Goal: Task Accomplishment & Management: Manage account settings

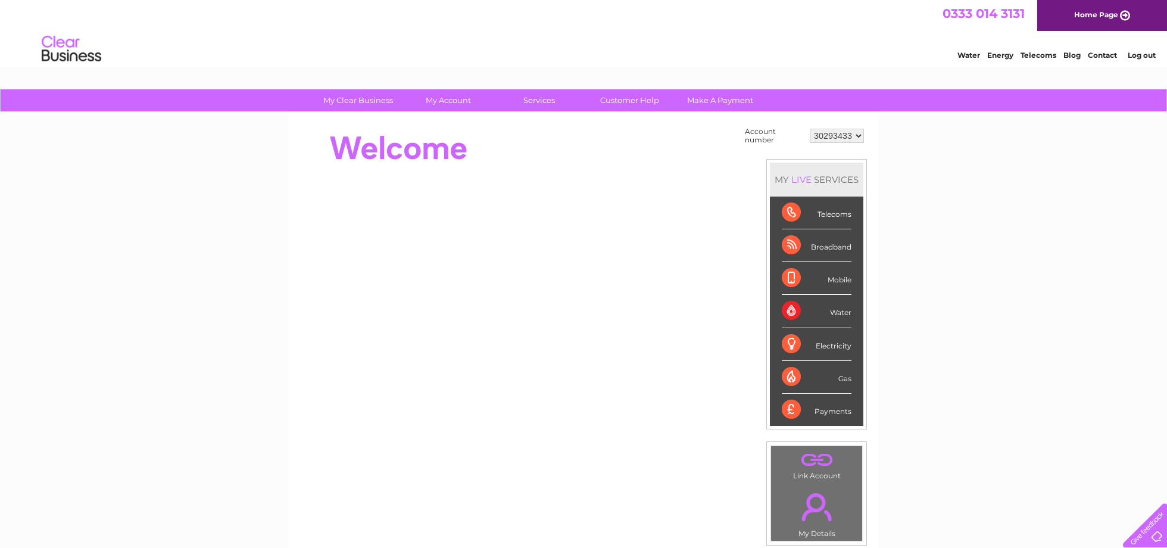
select select "30316158"
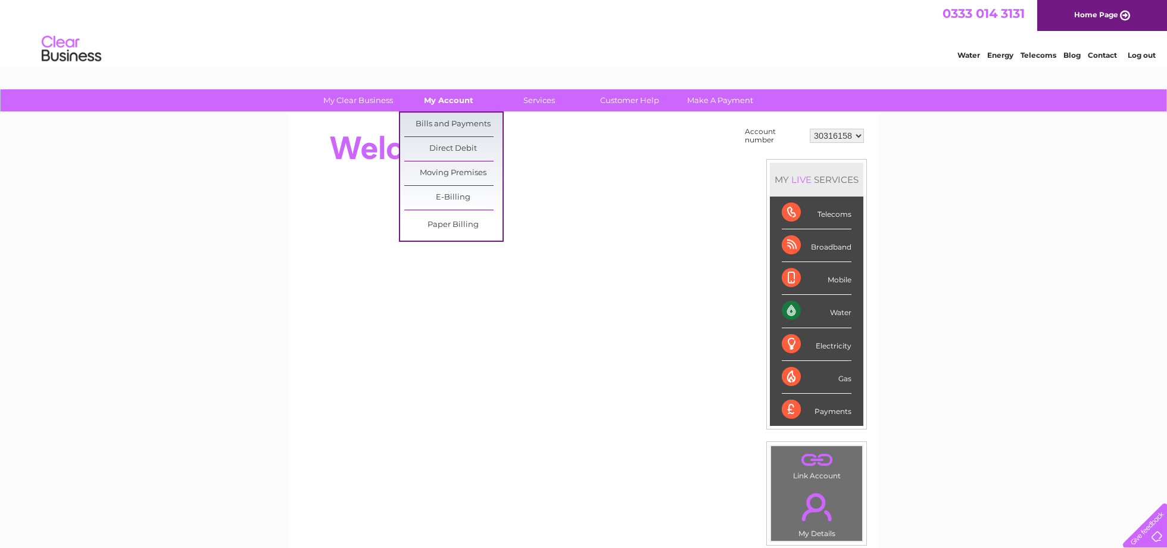
click at [454, 100] on link "My Account" at bounding box center [449, 100] width 98 height 22
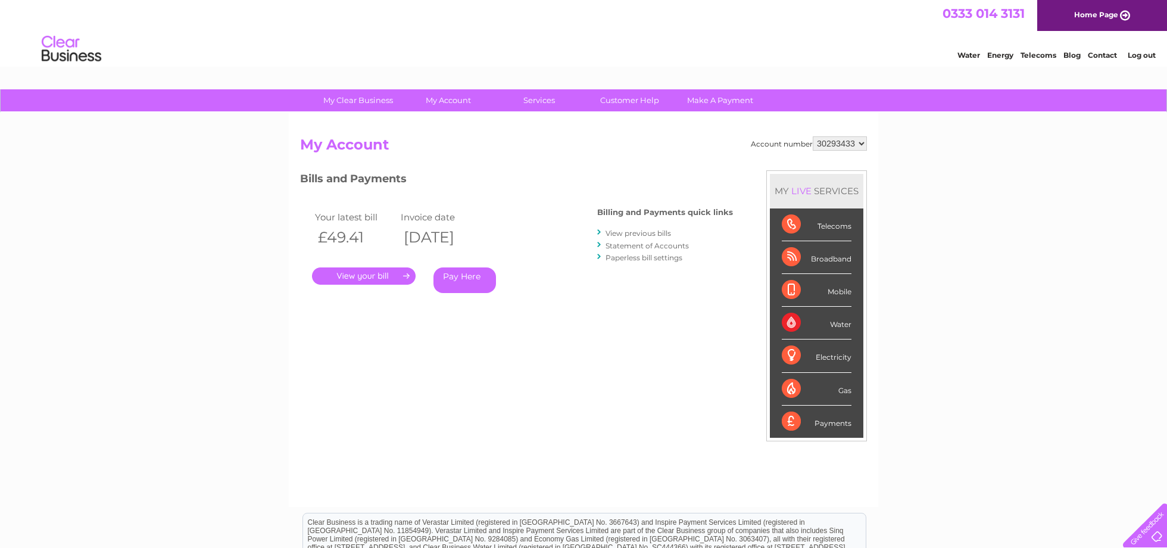
select select "30316158"
click at [372, 284] on div "Your latest bill Invoice date £450.18 [DATE] . Pay Here" at bounding box center [431, 253] width 262 height 113
click at [381, 267] on link "." at bounding box center [364, 275] width 104 height 17
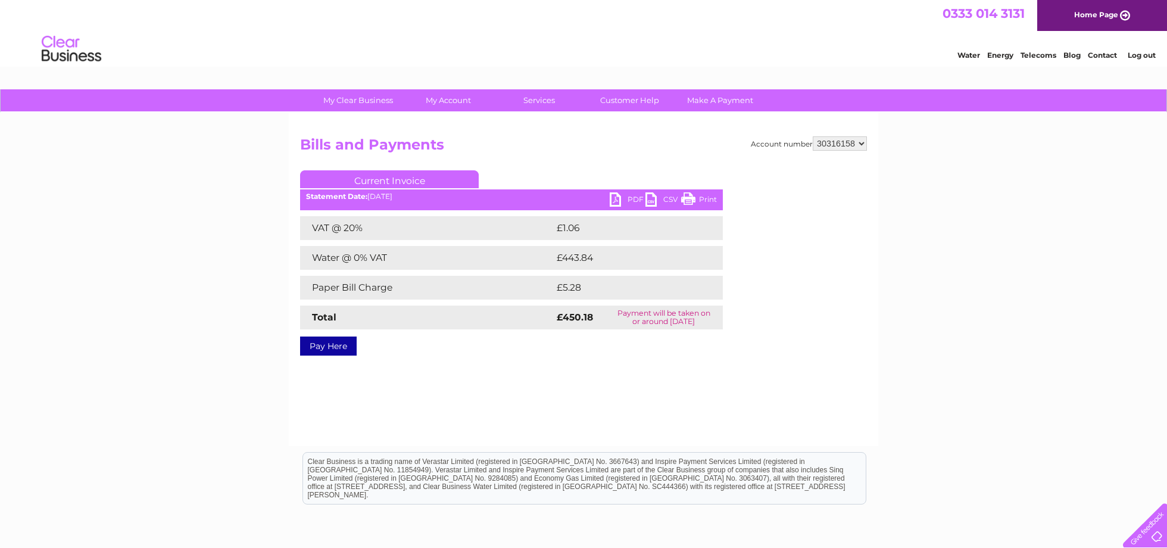
click at [625, 199] on link "PDF" at bounding box center [628, 200] width 36 height 17
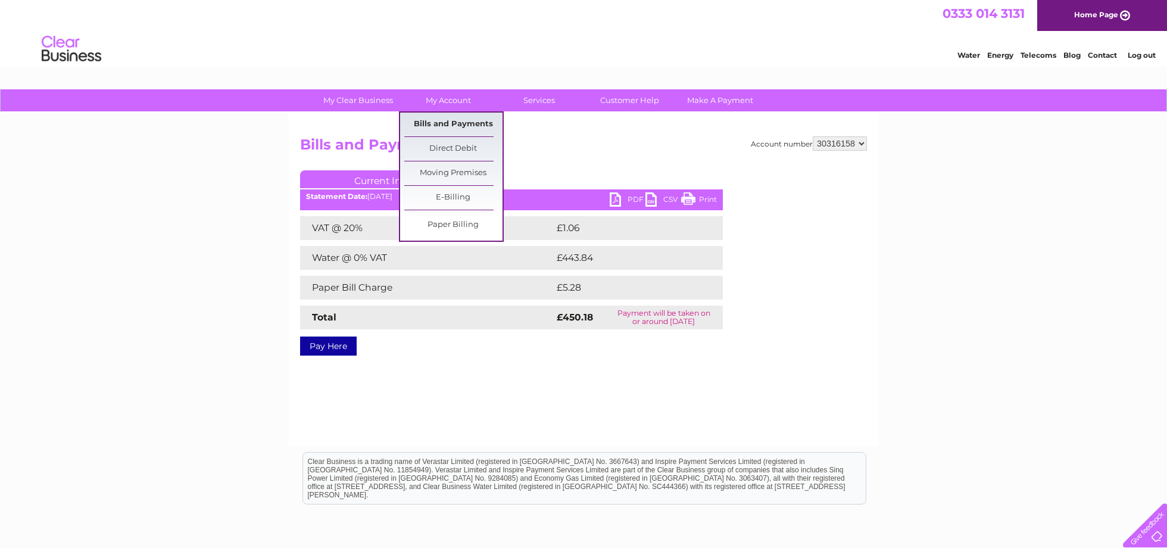
click at [431, 121] on link "Bills and Payments" at bounding box center [453, 125] width 98 height 24
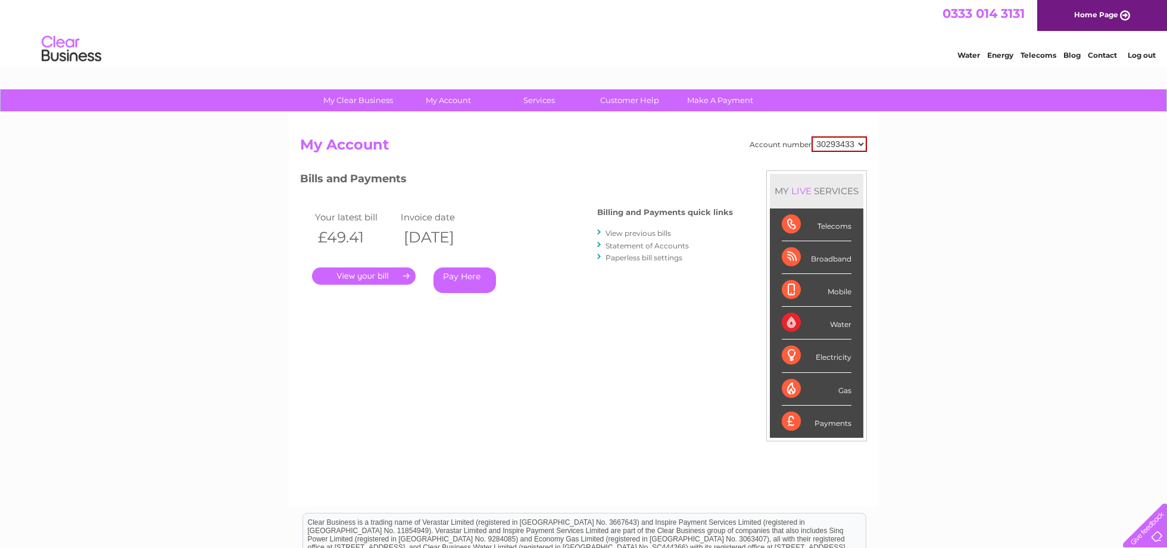
select select "30316158"
click at [628, 232] on link "View previous bills" at bounding box center [639, 233] width 66 height 9
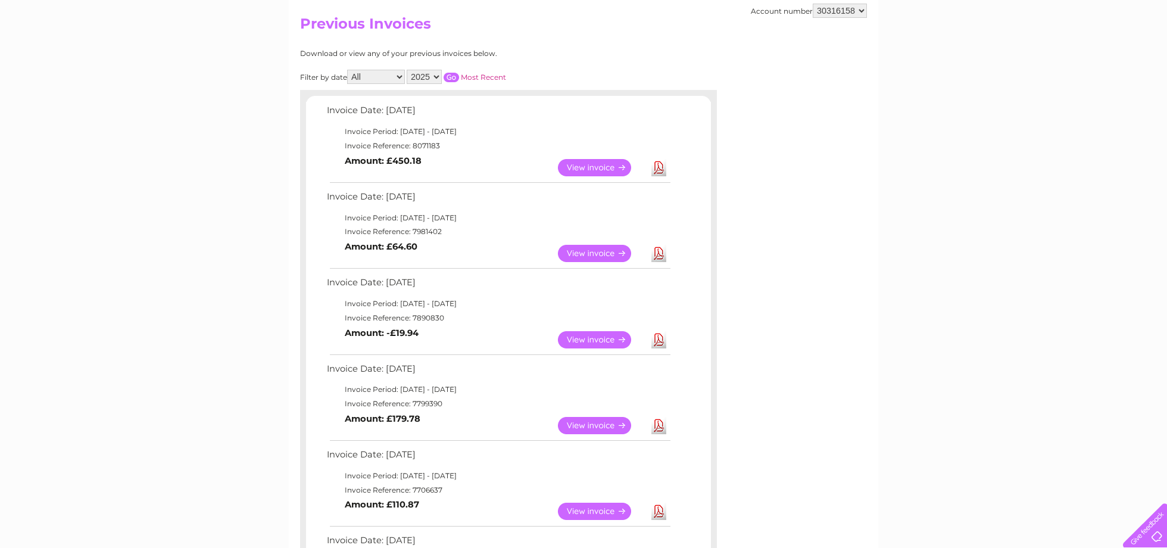
scroll to position [103, 0]
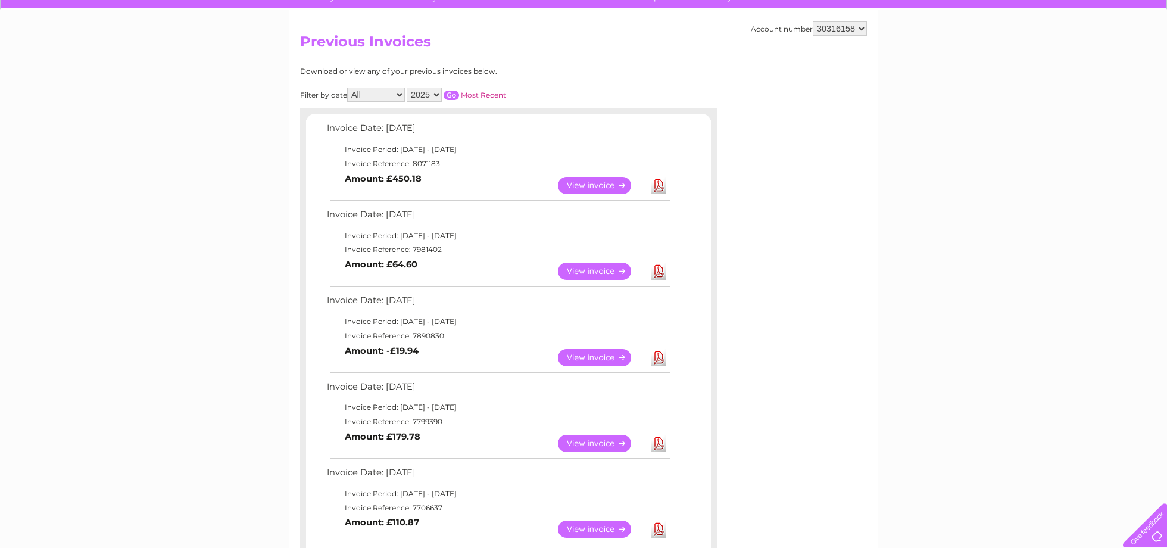
click at [580, 263] on link "View" at bounding box center [602, 271] width 88 height 17
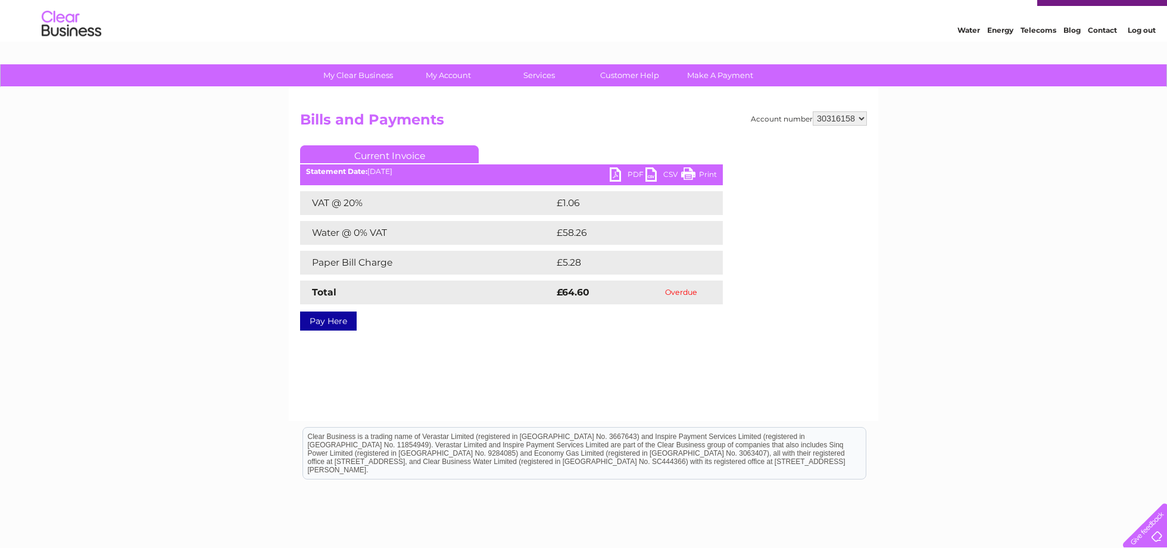
scroll to position [27, 0]
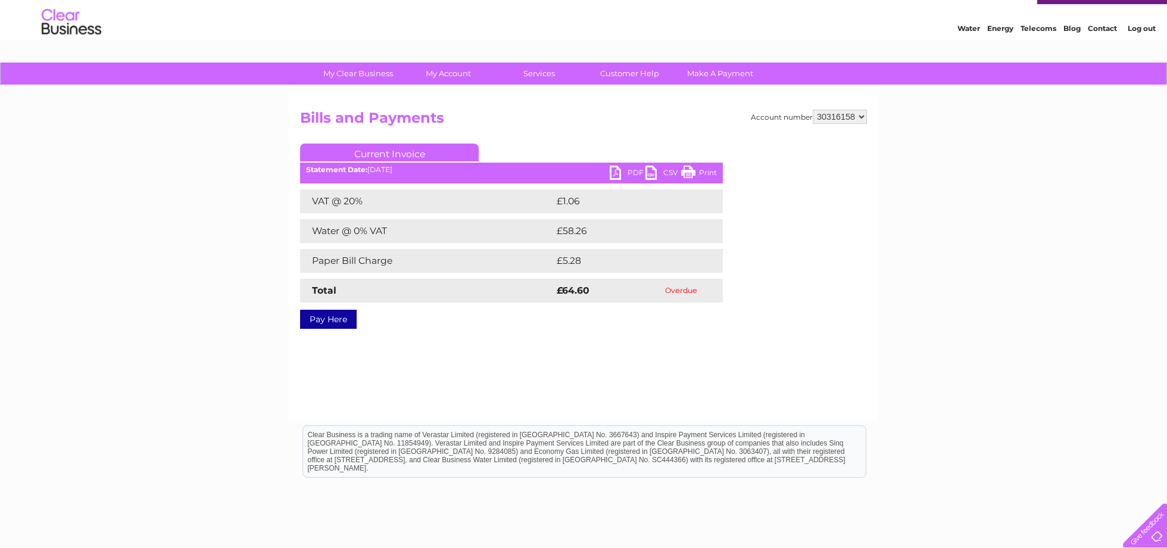
click at [621, 173] on link "PDF" at bounding box center [628, 174] width 36 height 17
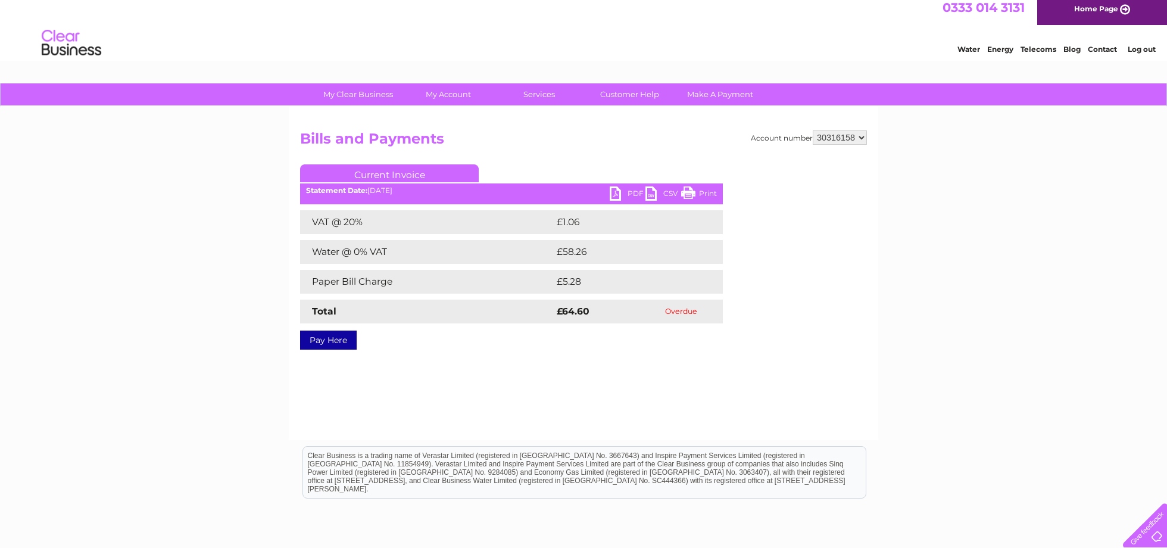
scroll to position [2, 0]
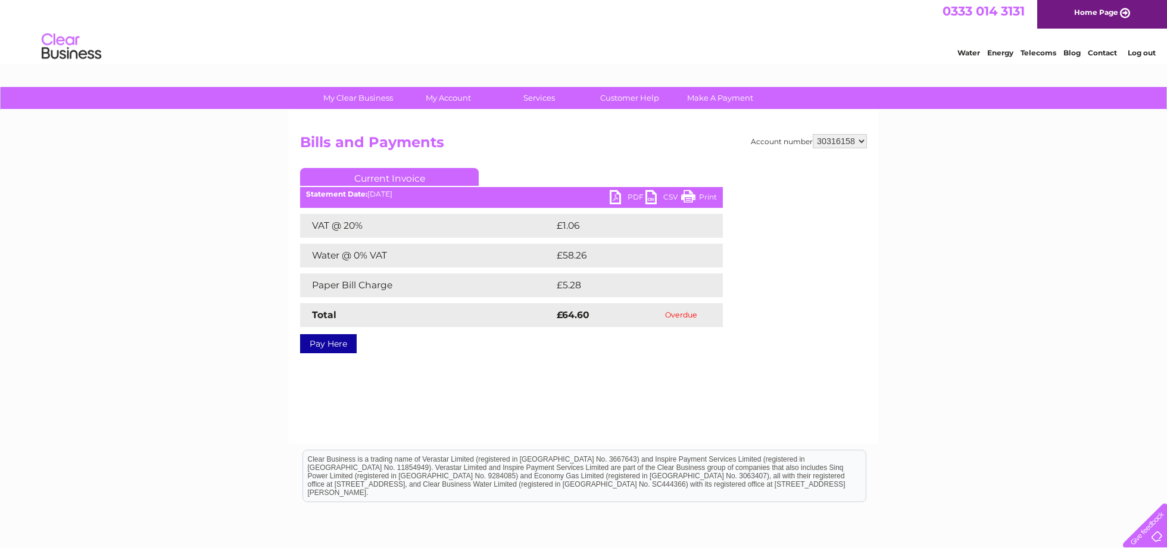
click at [643, 142] on h2 "Bills and Payments" at bounding box center [583, 145] width 567 height 23
click at [1108, 52] on link "Contact" at bounding box center [1102, 52] width 29 height 9
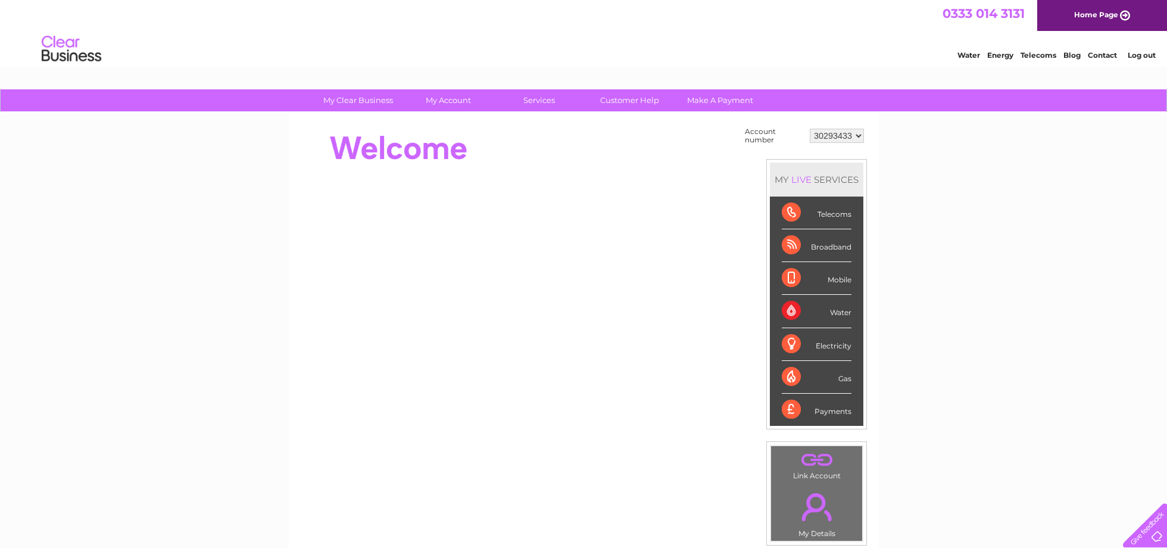
select select "30316158"
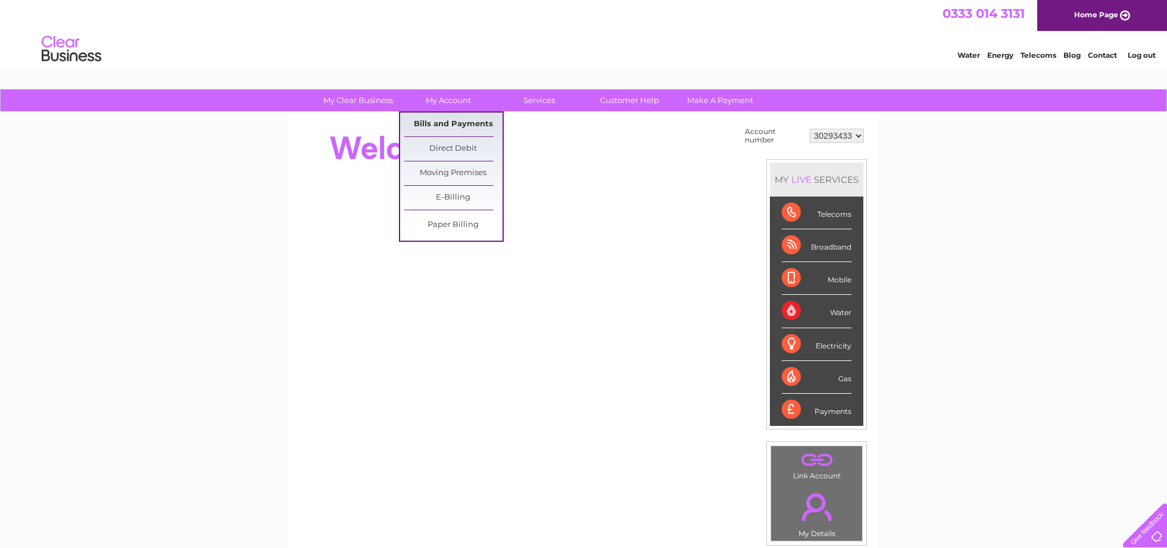
click at [457, 120] on link "Bills and Payments" at bounding box center [453, 125] width 98 height 24
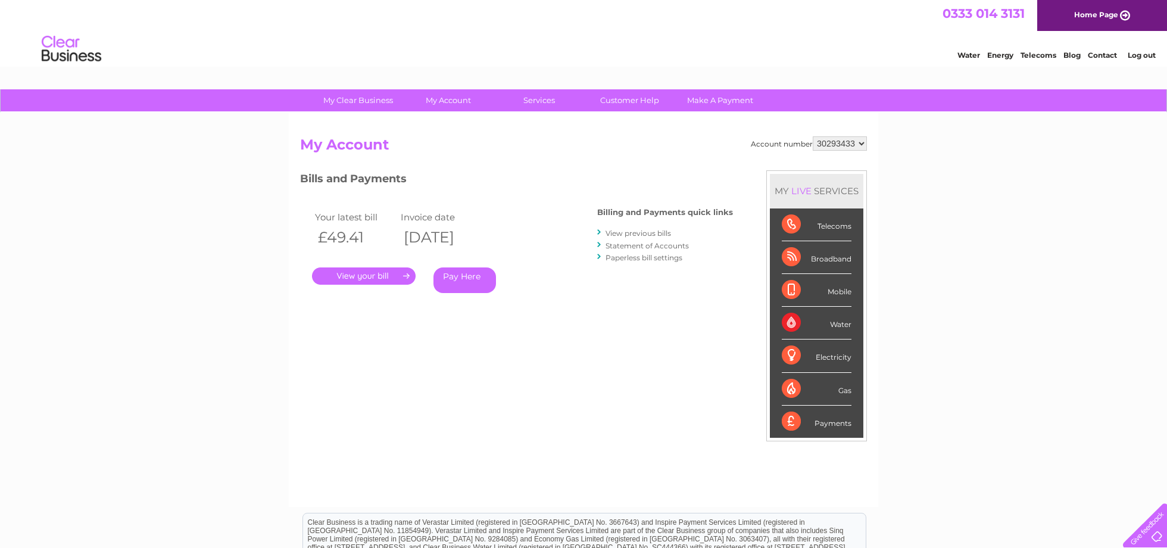
click at [835, 135] on div "Account number 30293433 30316158 My Account MY LIVE SERVICES Telecoms Broadband…" at bounding box center [584, 310] width 590 height 394
select select "30316158"
click at [626, 232] on link "View previous bills" at bounding box center [639, 233] width 66 height 9
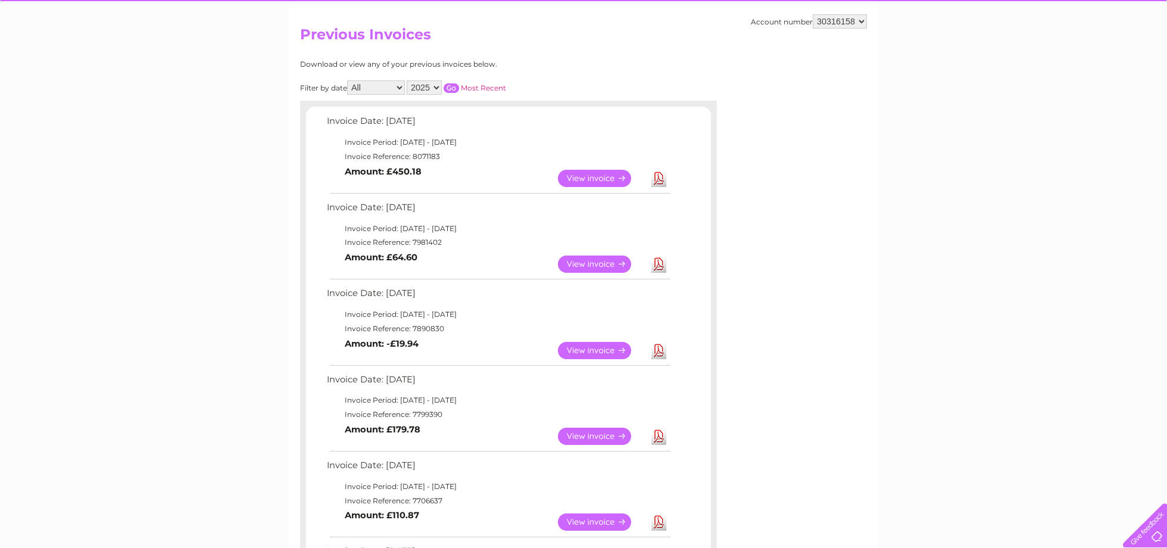
scroll to position [110, 0]
click at [582, 345] on link "View" at bounding box center [602, 350] width 88 height 17
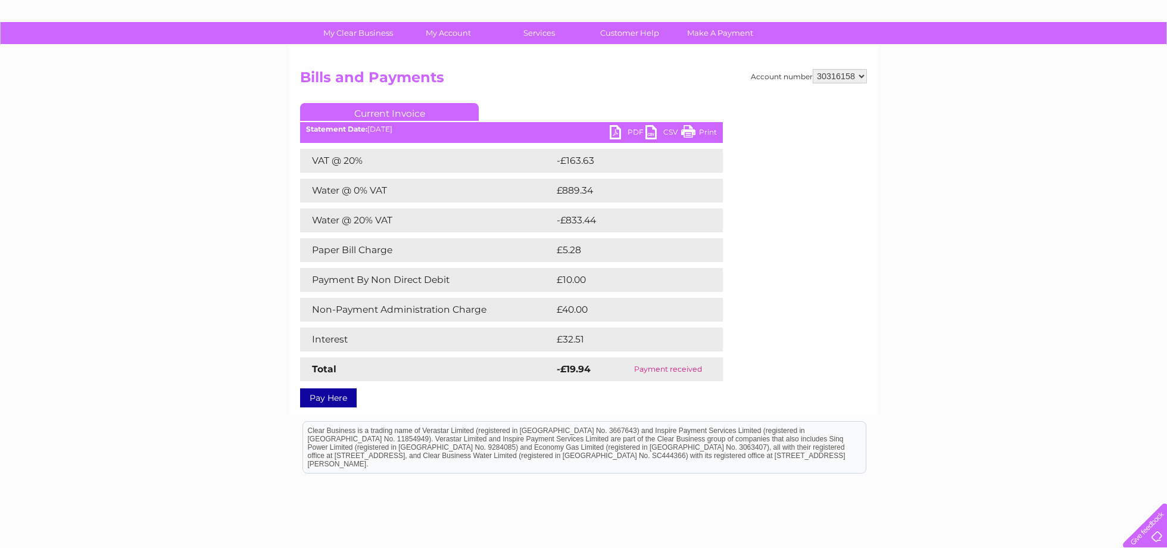
scroll to position [68, 0]
click at [629, 132] on link "PDF" at bounding box center [628, 132] width 36 height 17
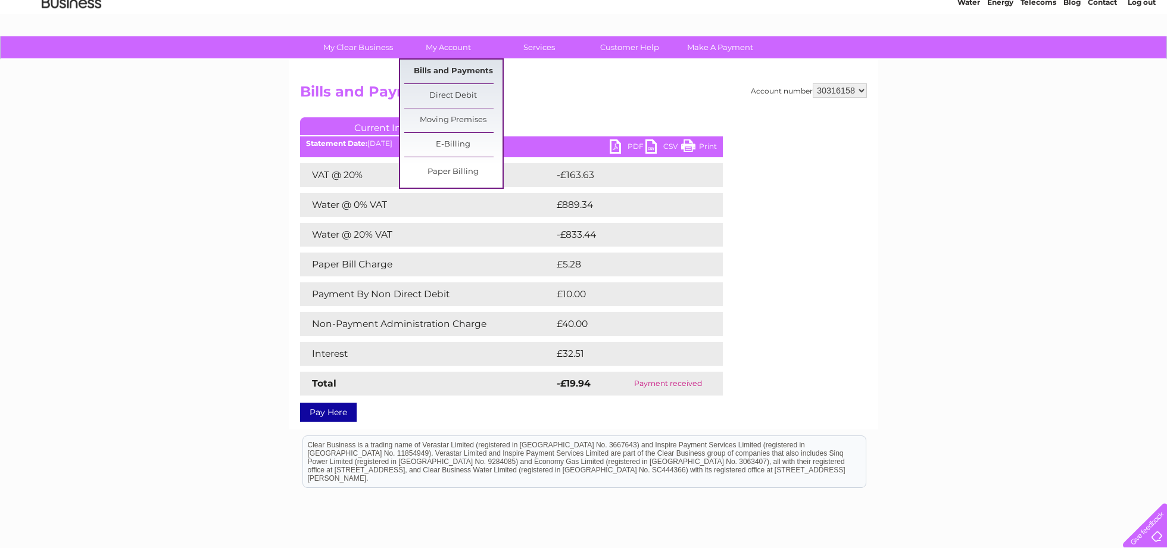
click at [444, 70] on link "Bills and Payments" at bounding box center [453, 72] width 98 height 24
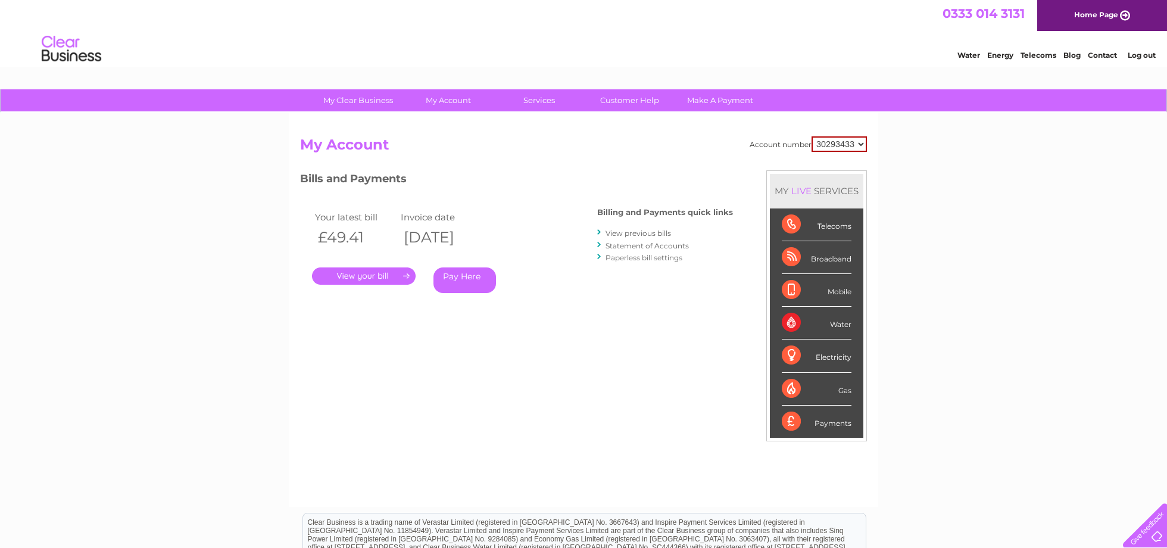
select select "30316158"
click at [636, 232] on link "View previous bills" at bounding box center [639, 233] width 66 height 9
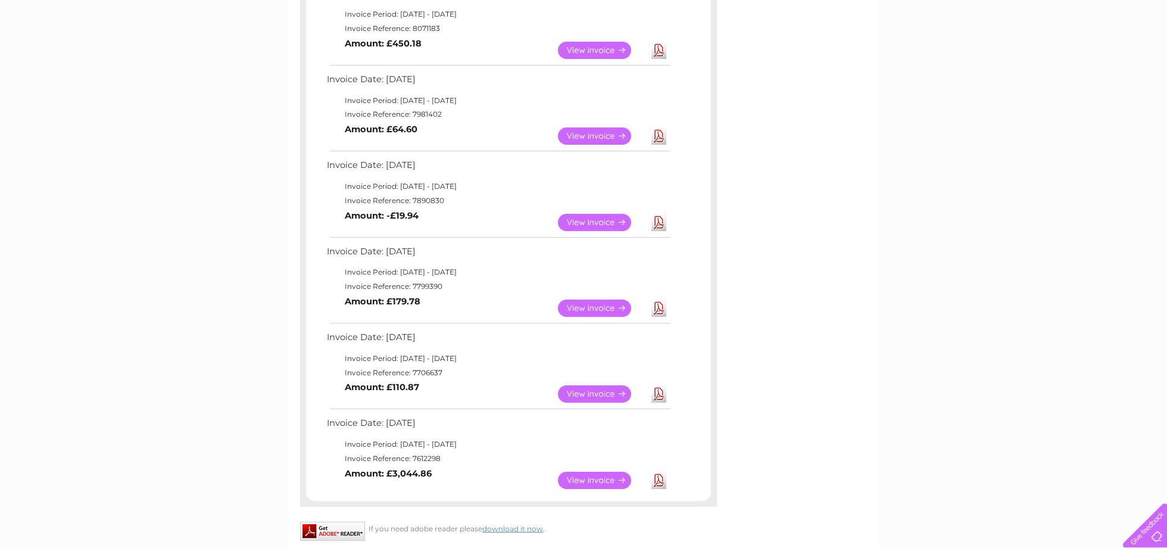
scroll to position [248, 0]
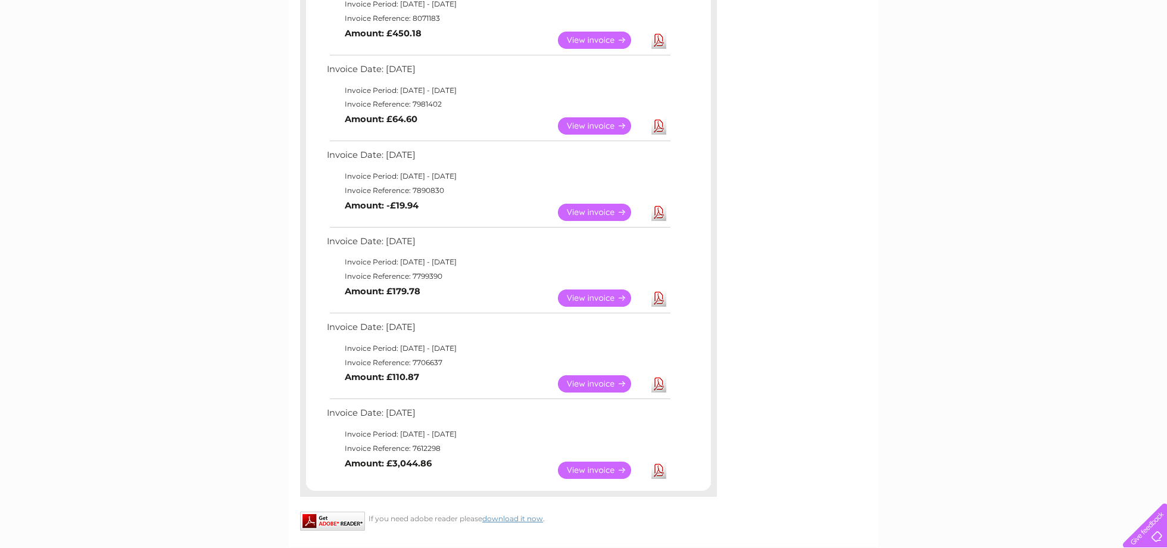
click at [574, 375] on link "View" at bounding box center [602, 383] width 88 height 17
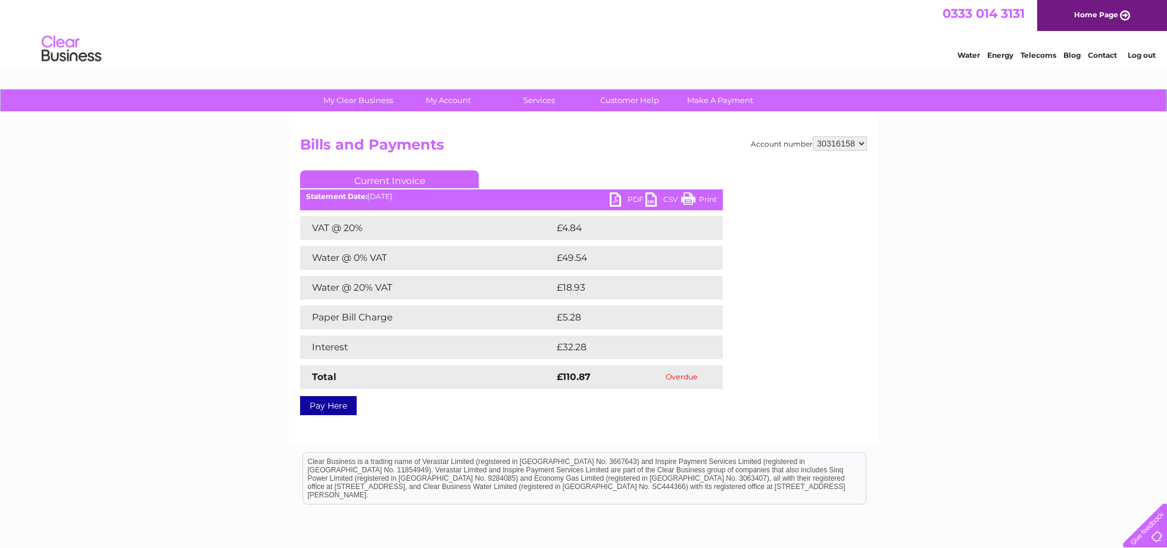
click at [633, 201] on link "PDF" at bounding box center [628, 200] width 36 height 17
click at [885, 67] on div "Water Energy Telecoms Blog Contact Log out" at bounding box center [583, 50] width 1167 height 39
drag, startPoint x: 372, startPoint y: 199, endPoint x: 426, endPoint y: 199, distance: 53.6
click at [426, 199] on div "Statement Date: [DATE]" at bounding box center [511, 196] width 423 height 8
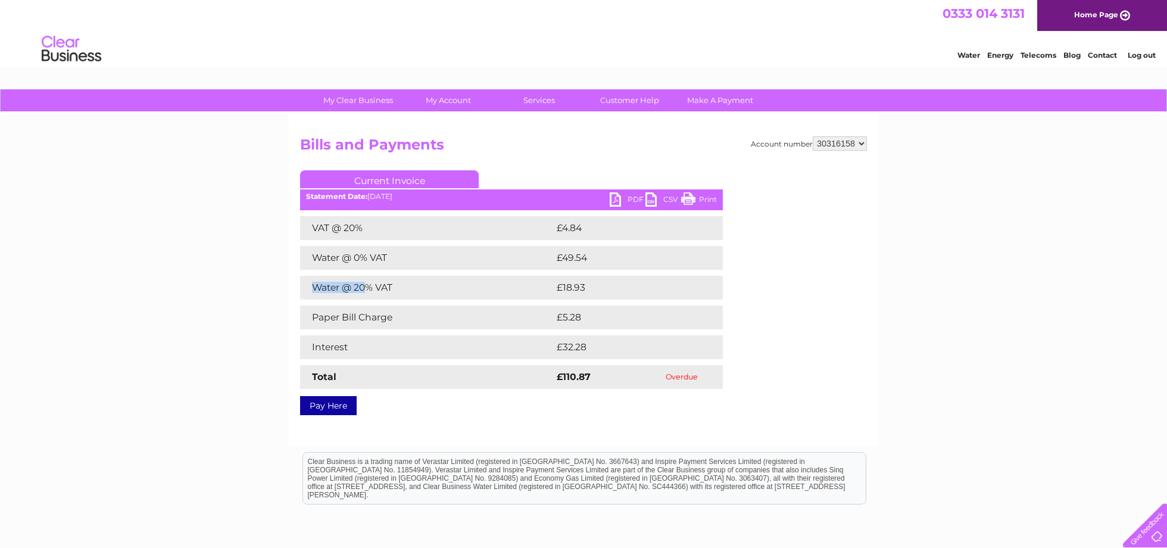
drag, startPoint x: 317, startPoint y: 284, endPoint x: 376, endPoint y: 282, distance: 59.6
click at [373, 283] on td "Water @ 20% VAT" at bounding box center [427, 288] width 254 height 24
click at [376, 282] on td "Water @ 20% VAT" at bounding box center [427, 288] width 254 height 24
drag, startPoint x: 315, startPoint y: 321, endPoint x: 398, endPoint y: 321, distance: 83.4
click at [397, 321] on td "Paper Bill Charge" at bounding box center [427, 317] width 254 height 24
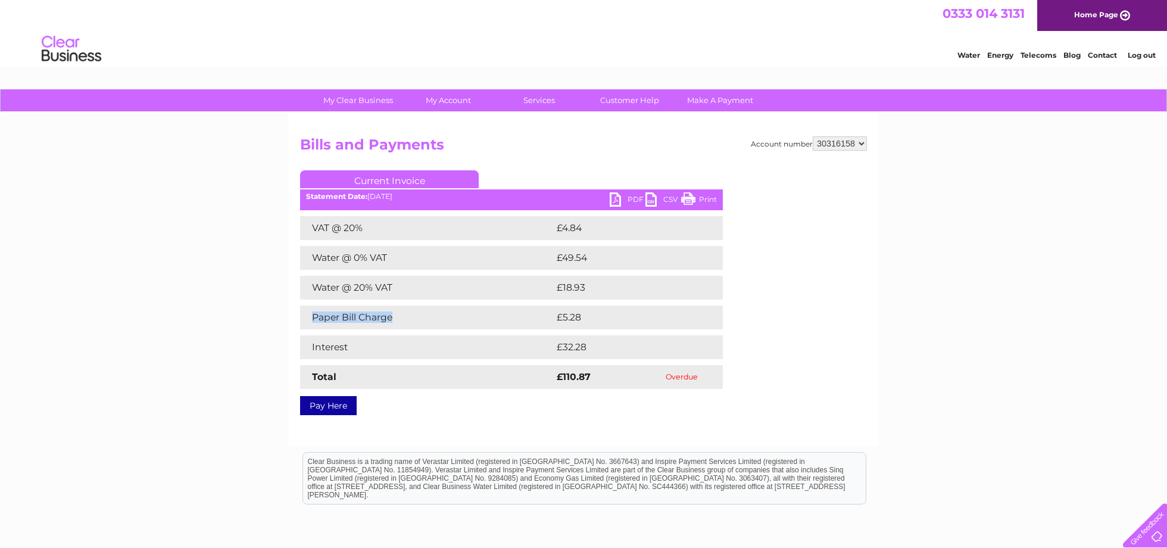
click at [398, 321] on td "Paper Bill Charge" at bounding box center [427, 317] width 254 height 24
drag, startPoint x: 328, startPoint y: 342, endPoint x: 380, endPoint y: 342, distance: 51.8
click at [341, 342] on td "Interest" at bounding box center [427, 347] width 254 height 24
click at [380, 342] on td "Interest" at bounding box center [427, 347] width 254 height 24
